Goal: Task Accomplishment & Management: Use online tool/utility

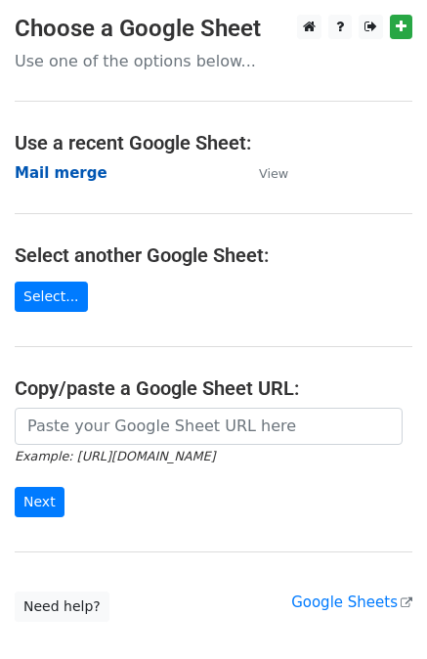
click at [65, 166] on strong "Mail merge" at bounding box center [61, 173] width 93 height 18
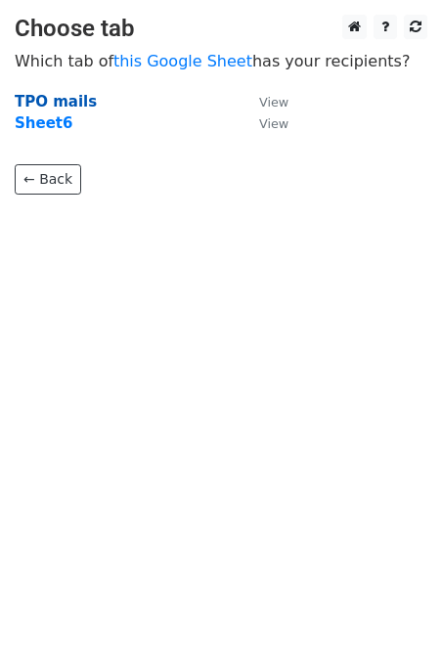
click at [63, 95] on strong "TPO mails" at bounding box center [56, 102] width 82 height 18
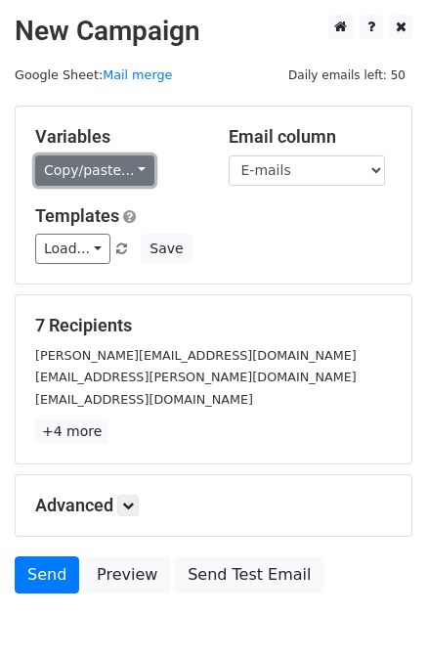
click at [81, 169] on link "Copy/paste..." at bounding box center [94, 170] width 119 height 30
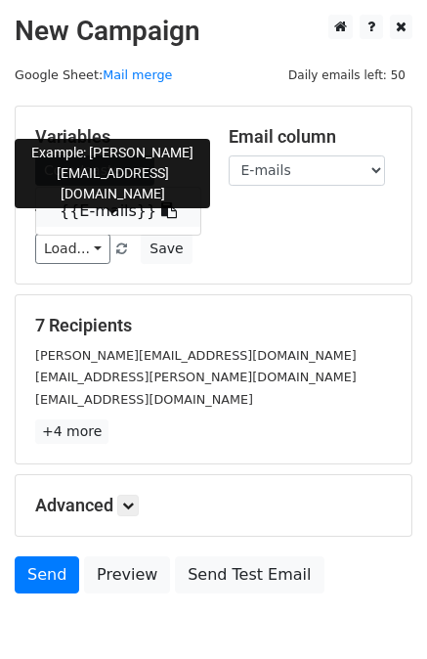
click at [101, 218] on link "{{E-mails}}" at bounding box center [118, 211] width 164 height 31
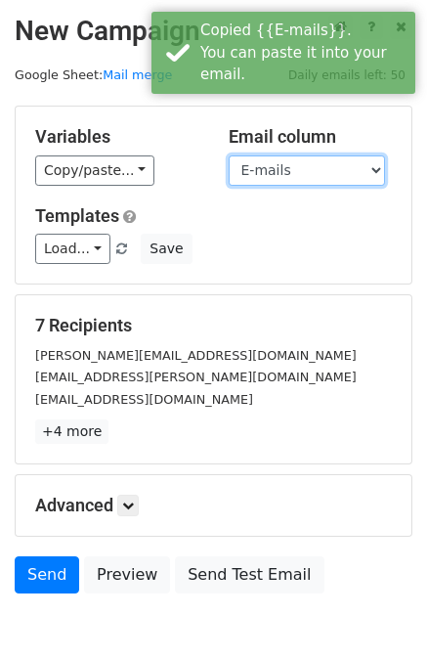
click at [325, 176] on select "E-mails" at bounding box center [307, 170] width 156 height 30
click at [229, 155] on select "E-mails" at bounding box center [307, 170] width 156 height 30
click at [55, 264] on div "Variables Copy/paste... {{E-mails}} Email column E-mails Templates Load... CAMP…" at bounding box center [214, 195] width 396 height 177
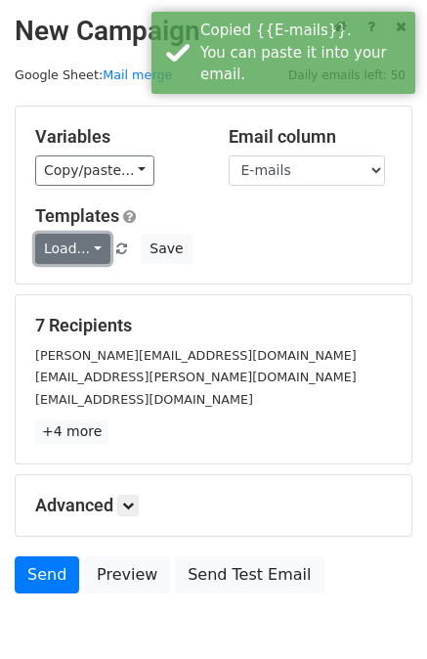
click at [54, 252] on link "Load..." at bounding box center [72, 249] width 75 height 30
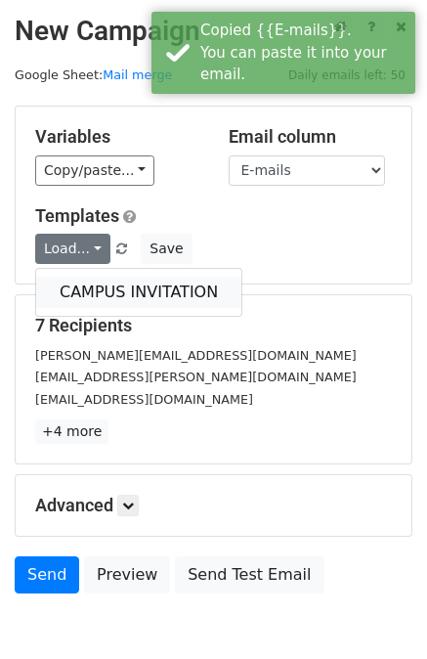
click at [71, 284] on link "CAMPUS INVITATION" at bounding box center [138, 292] width 205 height 31
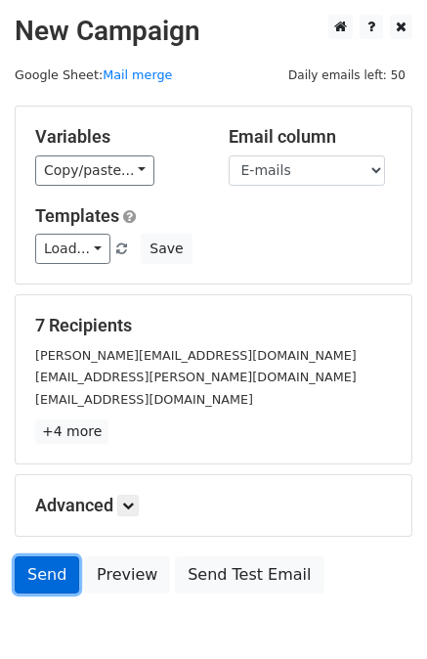
click at [46, 579] on link "Send" at bounding box center [47, 574] width 65 height 37
